Goal: Use online tool/utility: Utilize a website feature to perform a specific function

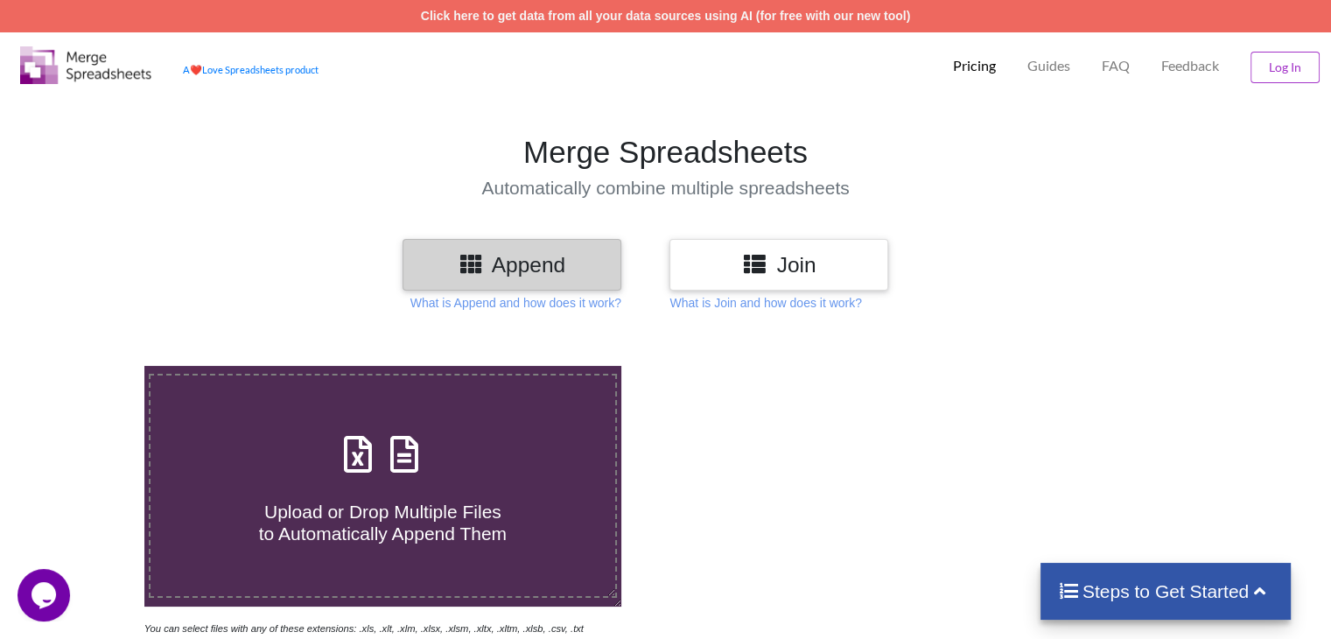
click at [411, 511] on span "Upload or Drop Multiple Files to Automatically Append Them" at bounding box center [383, 523] width 248 height 42
click at [91, 366] on input "Upload or Drop Multiple Files to Automatically Append Them" at bounding box center [91, 366] width 0 height 0
type input "C:\fakepath\NSSF Report_201910.xls"
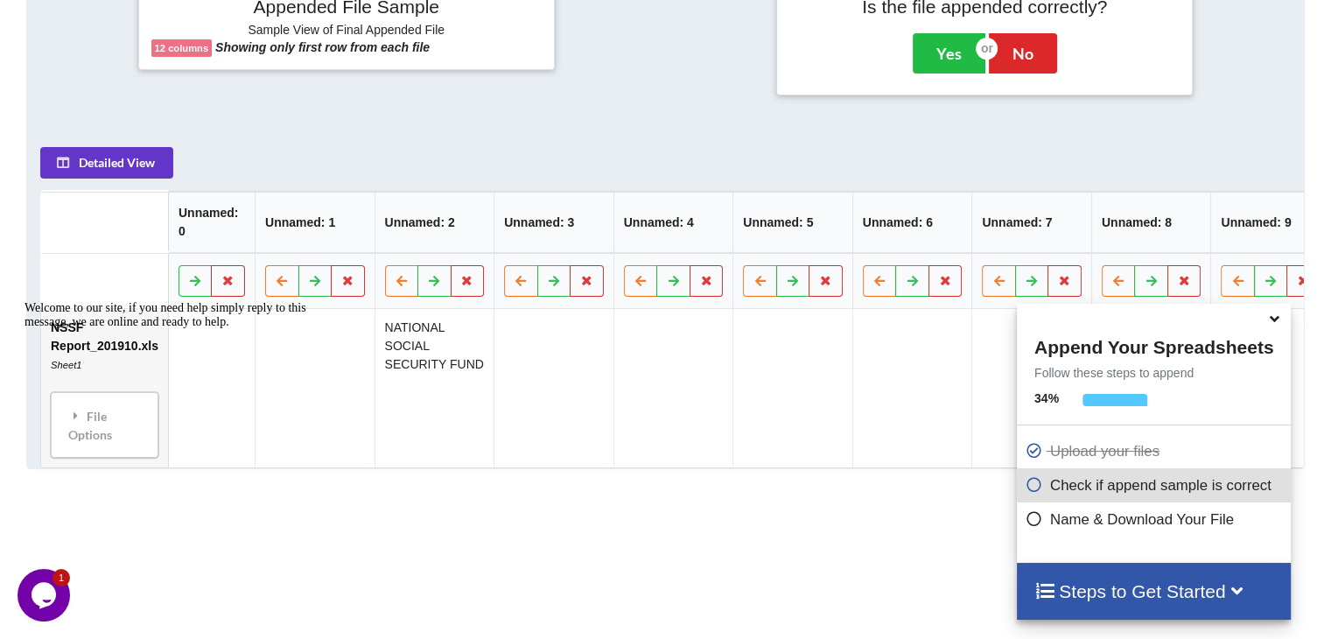
scroll to position [683, 0]
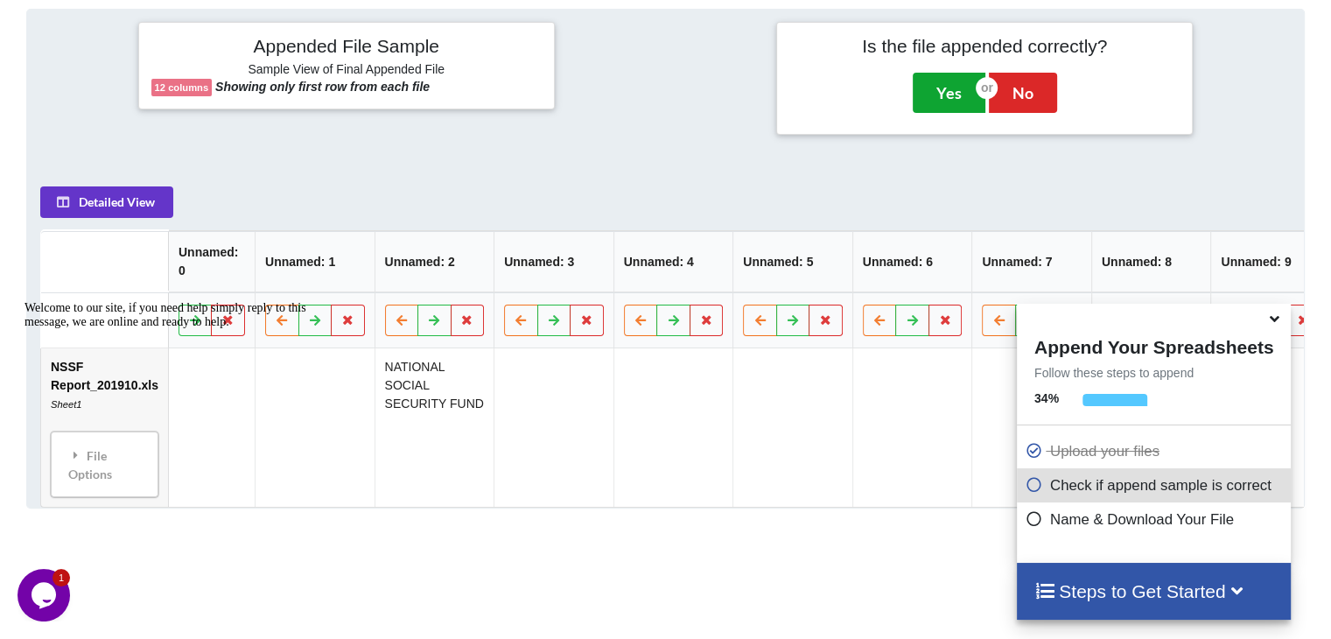
click at [955, 85] on button "Yes" at bounding box center [949, 93] width 73 height 40
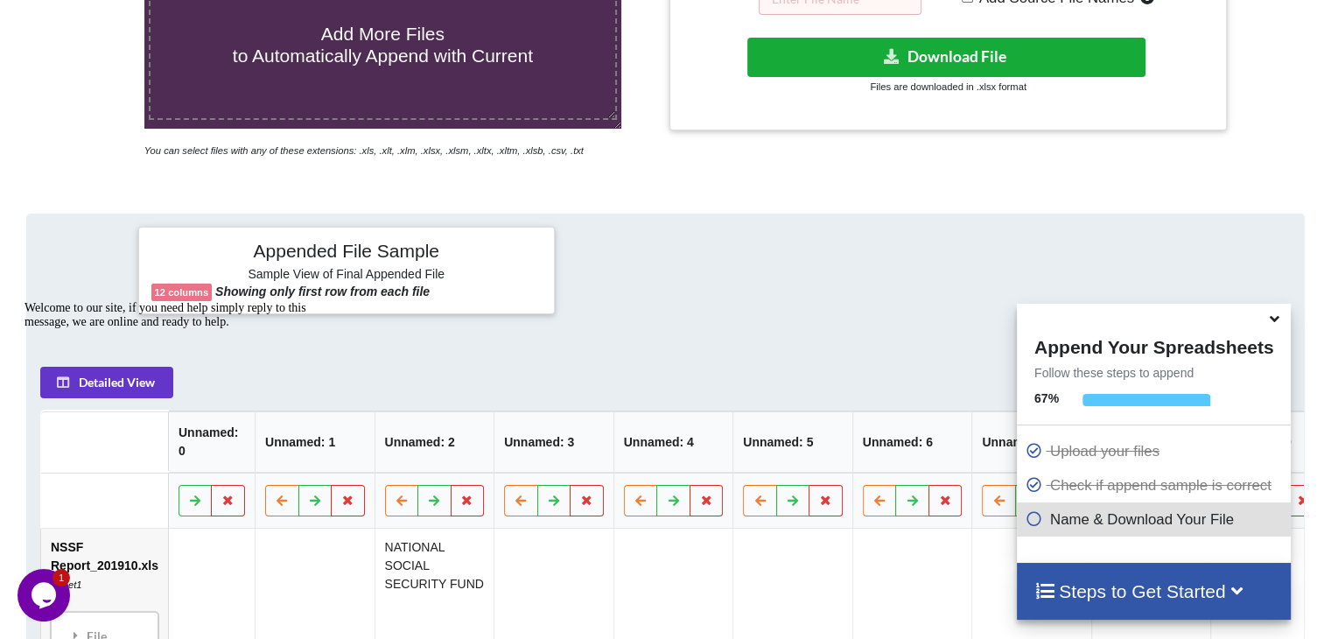
scroll to position [365, 0]
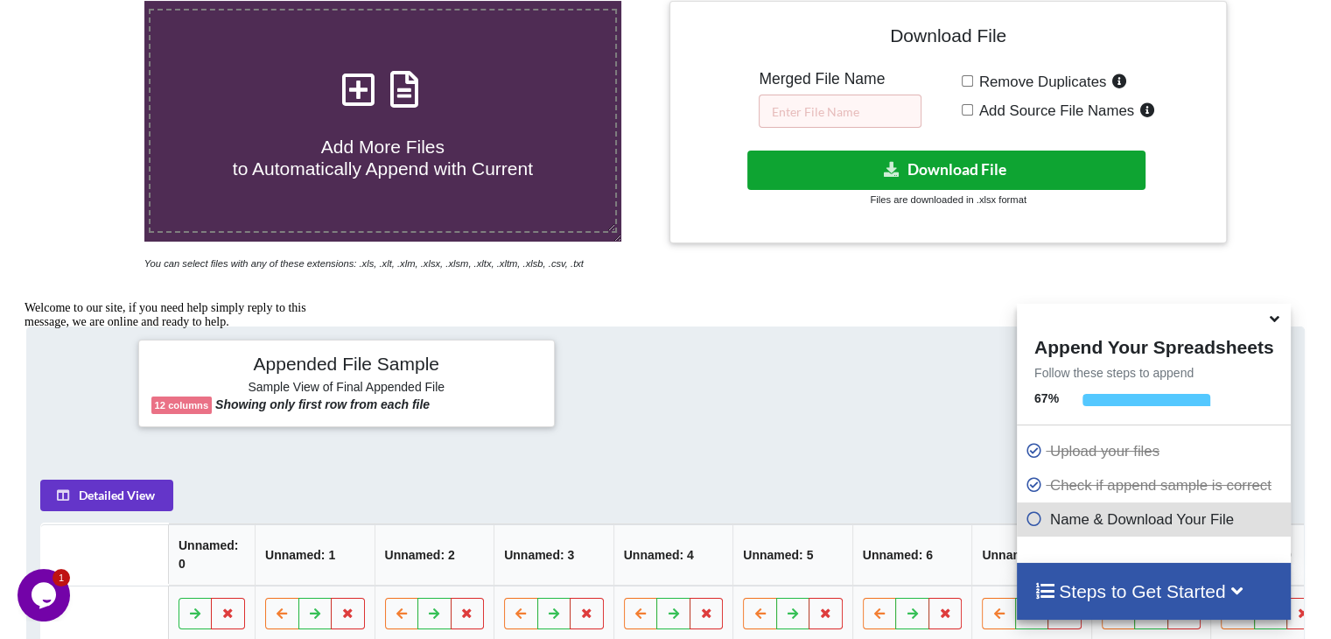
click at [964, 154] on button "Download File" at bounding box center [946, 170] width 398 height 39
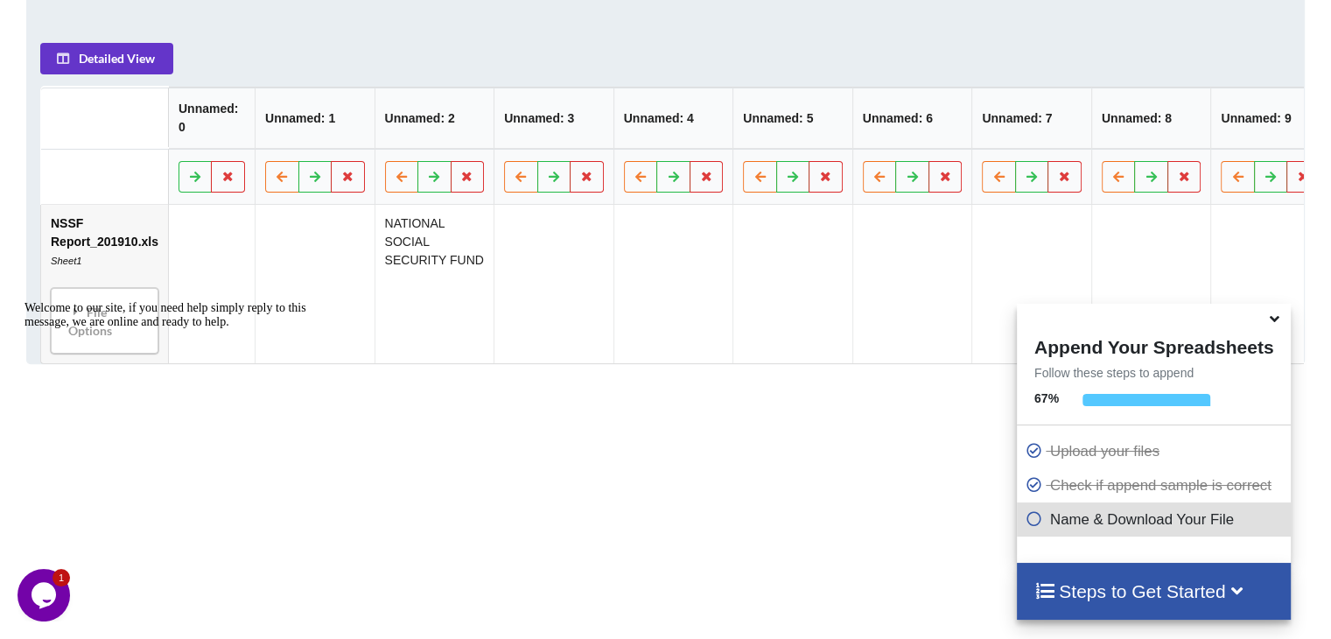
scroll to position [803, 0]
click at [77, 329] on div "Welcome to our site, if you need help simply reply to this message, we are onli…" at bounding box center [182, 315] width 315 height 28
click at [74, 313] on div "Welcome to our site, if you need help simply reply to this message, we are onli…" at bounding box center [182, 315] width 315 height 28
click at [88, 329] on div "Welcome to our site, if you need help simply reply to this message, we are onli…" at bounding box center [182, 315] width 315 height 28
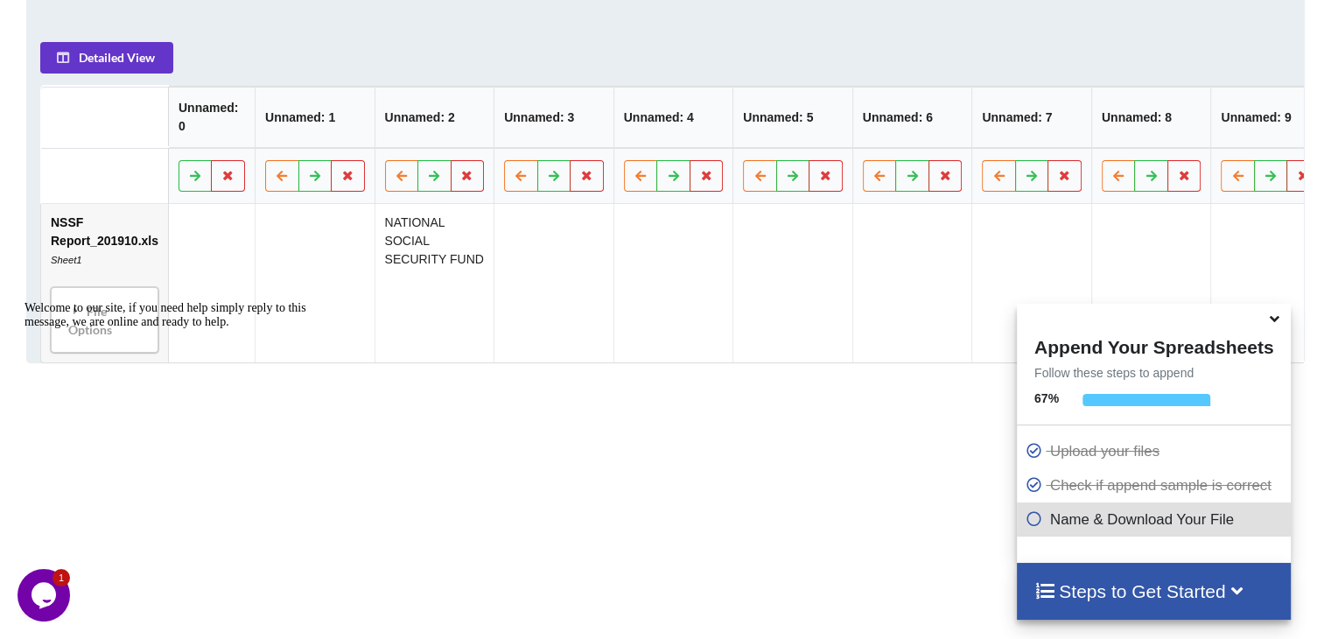
click at [42, 595] on icon "Chat widget" at bounding box center [44, 595] width 25 height 26
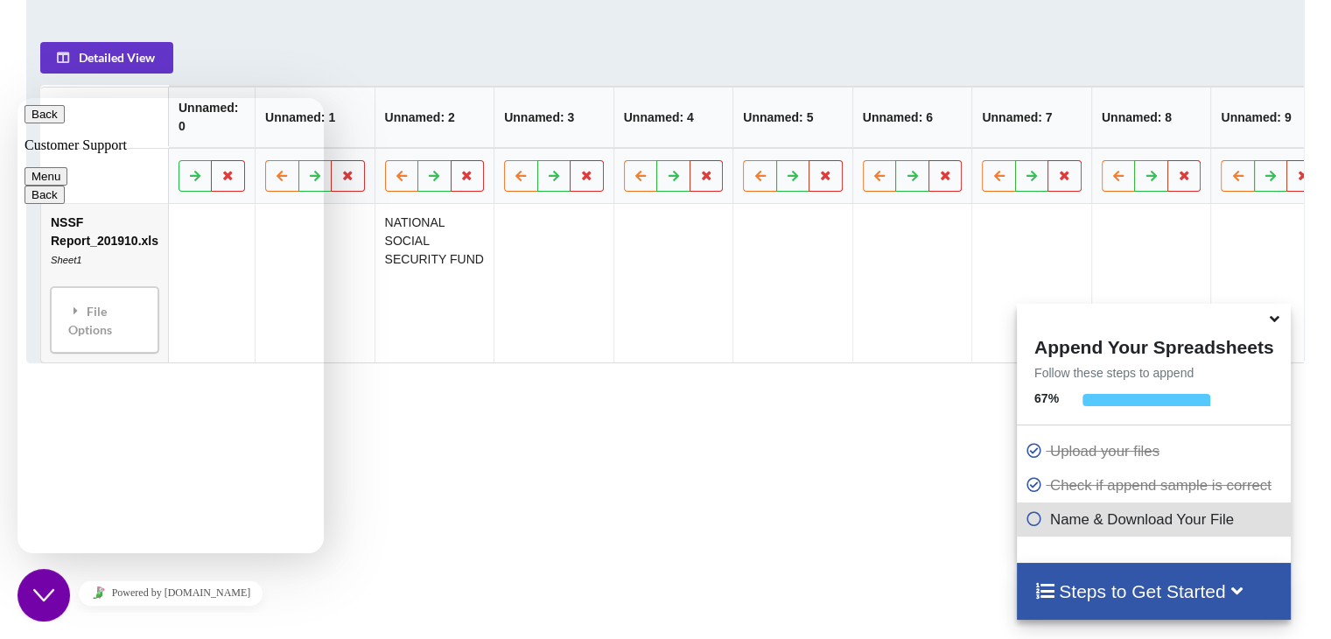
click at [531, 486] on div "Add More Files to Automatically Append with Current You can select files with a…" at bounding box center [665, 88] width 1331 height 1122
click at [42, 122] on button "Back" at bounding box center [45, 114] width 40 height 18
click at [521, 505] on div "Add More Files to Automatically Append with Current You can select files with a…" at bounding box center [665, 88] width 1331 height 1122
click at [400, 467] on div "Add More Files to Automatically Append with Current You can select files with a…" at bounding box center [665, 88] width 1331 height 1122
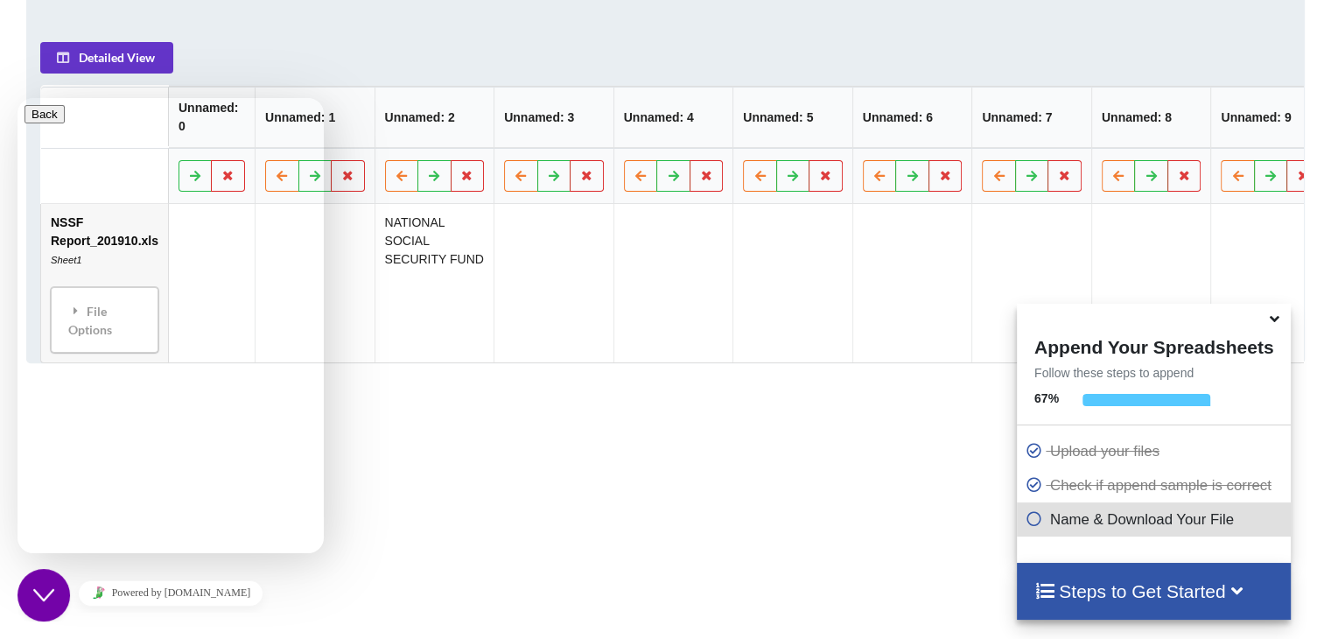
drag, startPoint x: 482, startPoint y: 471, endPoint x: 437, endPoint y: 319, distance: 158.9
click at [482, 467] on div "Add More Files to Automatically Append with Current You can select files with a…" at bounding box center [665, 88] width 1331 height 1122
click at [402, 172] on button at bounding box center [402, 175] width 34 height 32
click at [350, 286] on td "NATIONAL SOCIAL SECURITY FUND" at bounding box center [315, 282] width 120 height 158
